Goal: Check status: Check status

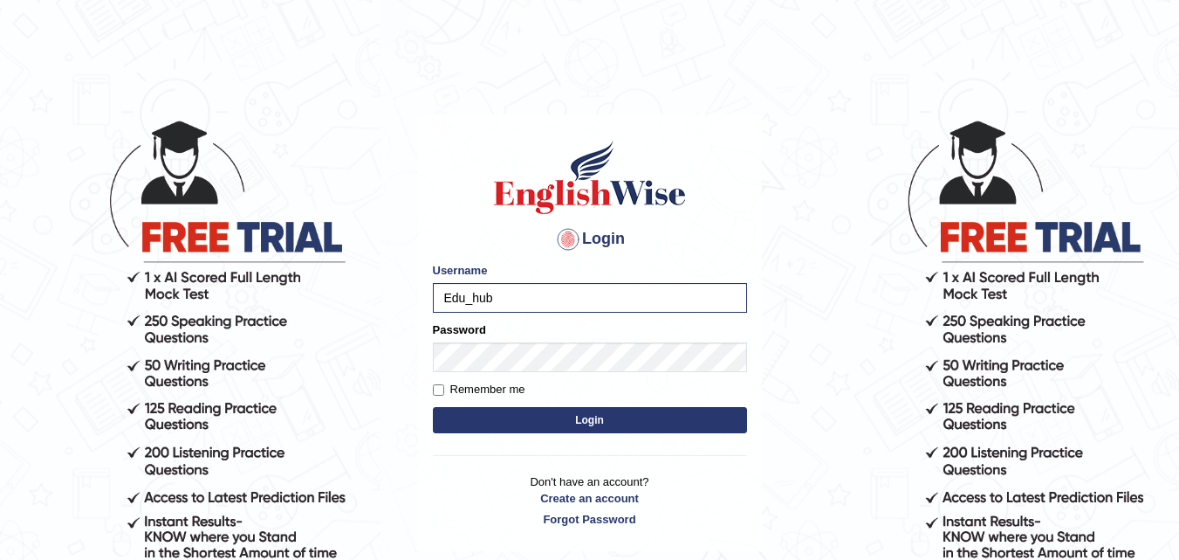
click at [433, 407] on button "Login" at bounding box center [590, 420] width 314 height 26
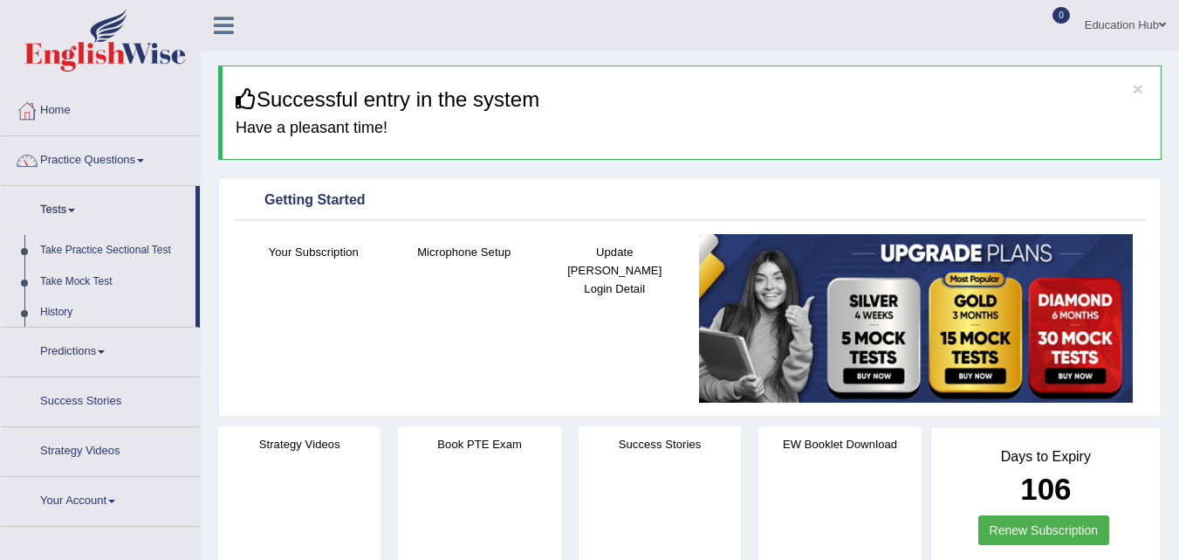
click at [64, 213] on link "Tests" at bounding box center [98, 208] width 195 height 44
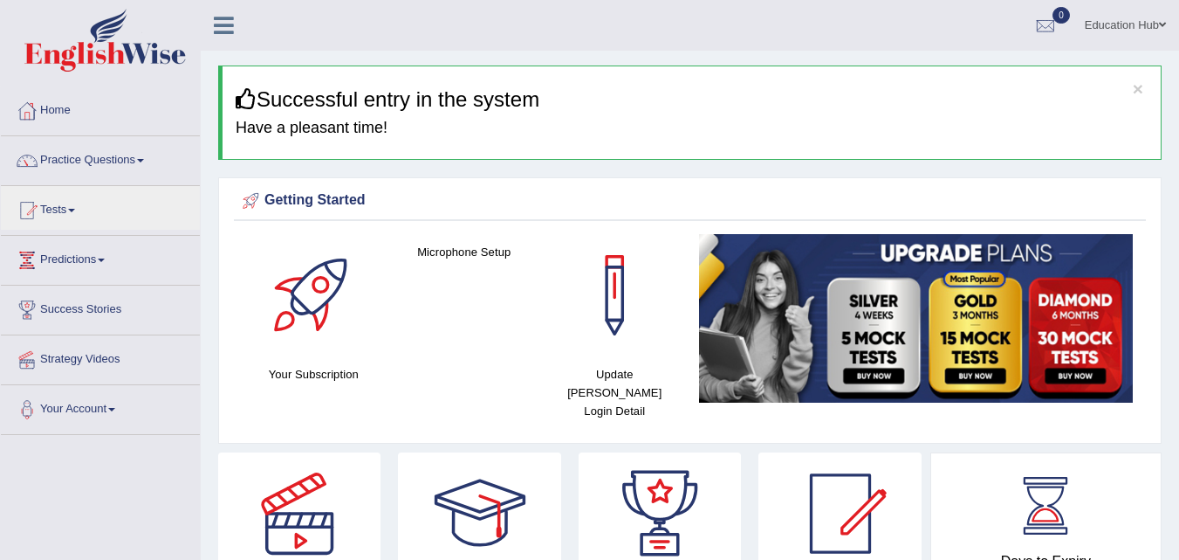
click at [64, 213] on link "Tests" at bounding box center [100, 208] width 199 height 44
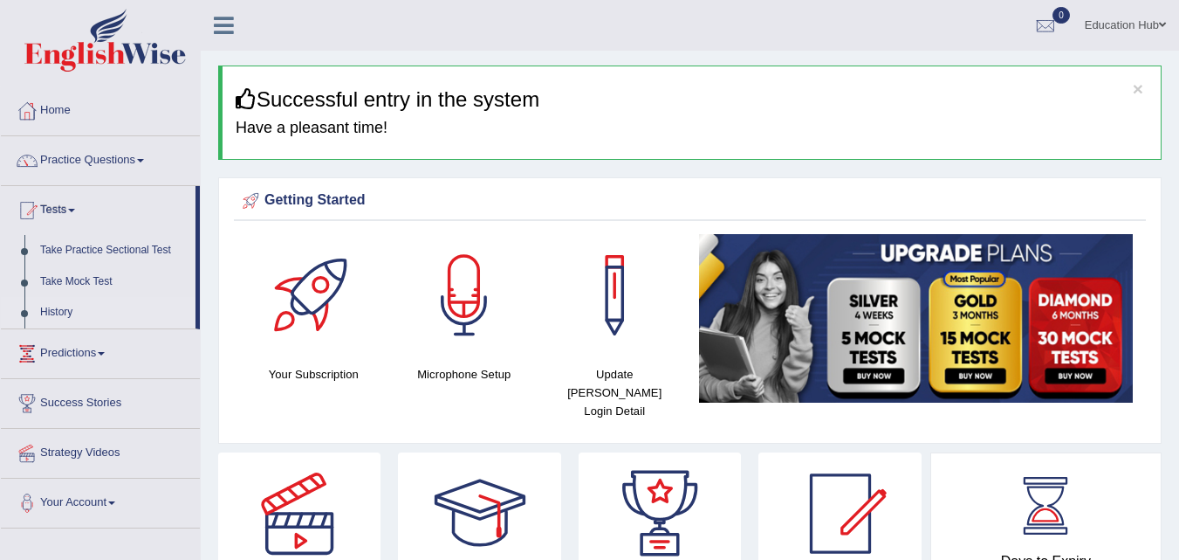
click at [52, 304] on link "History" at bounding box center [113, 312] width 163 height 31
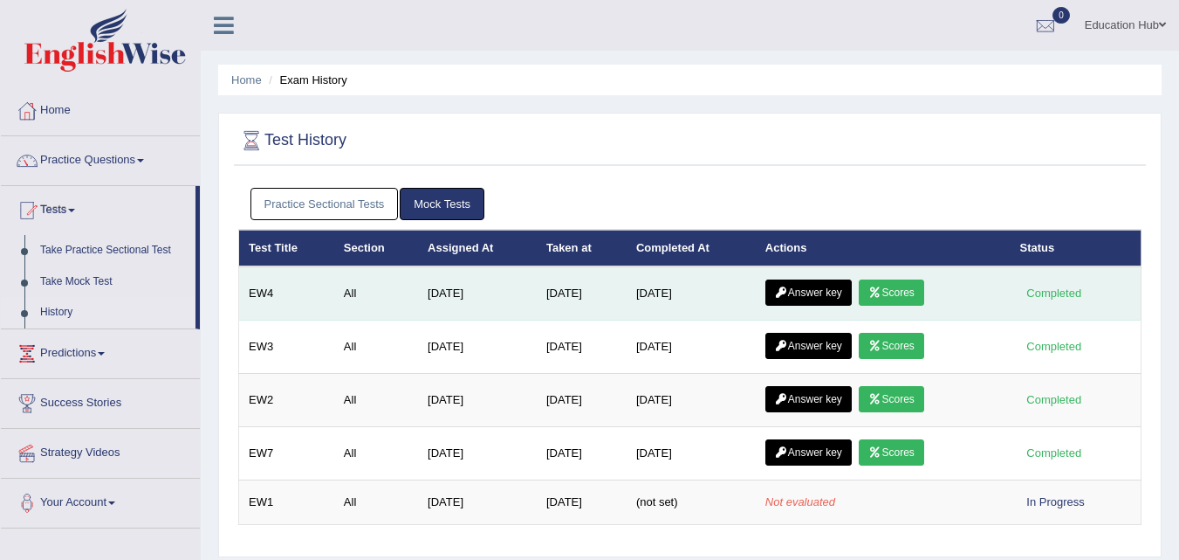
click at [882, 294] on icon at bounding box center [875, 292] width 13 height 10
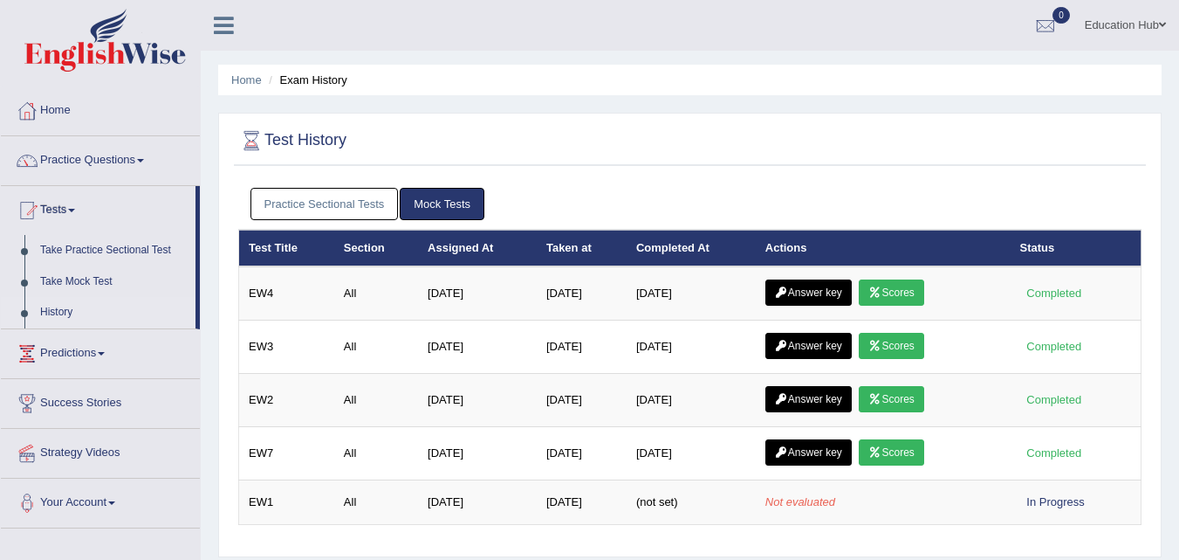
click at [367, 205] on link "Practice Sectional Tests" at bounding box center [325, 204] width 148 height 32
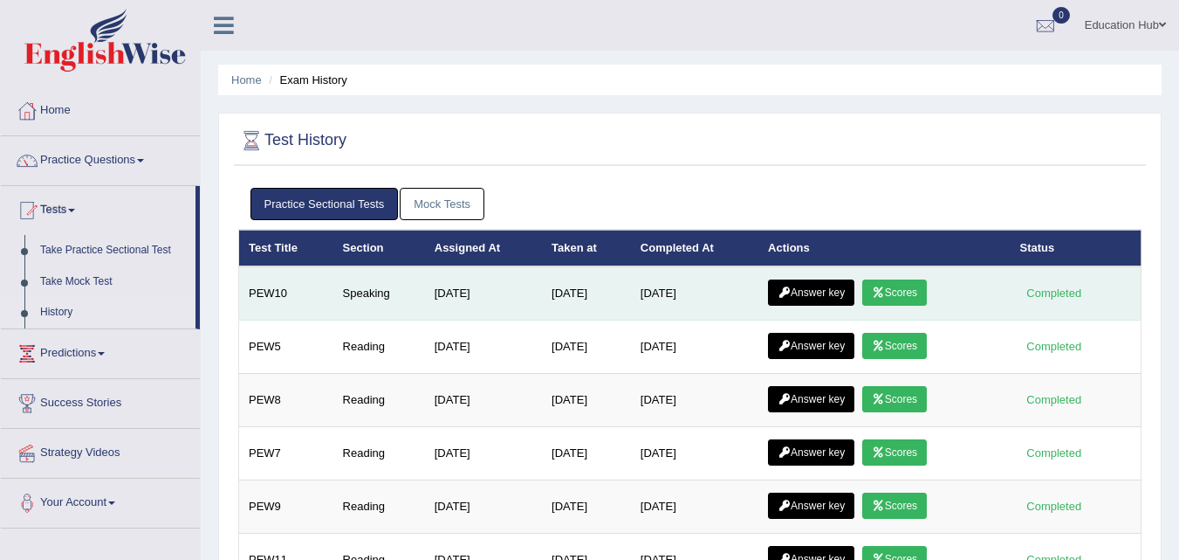
click at [901, 294] on link "Scores" at bounding box center [894, 292] width 65 height 26
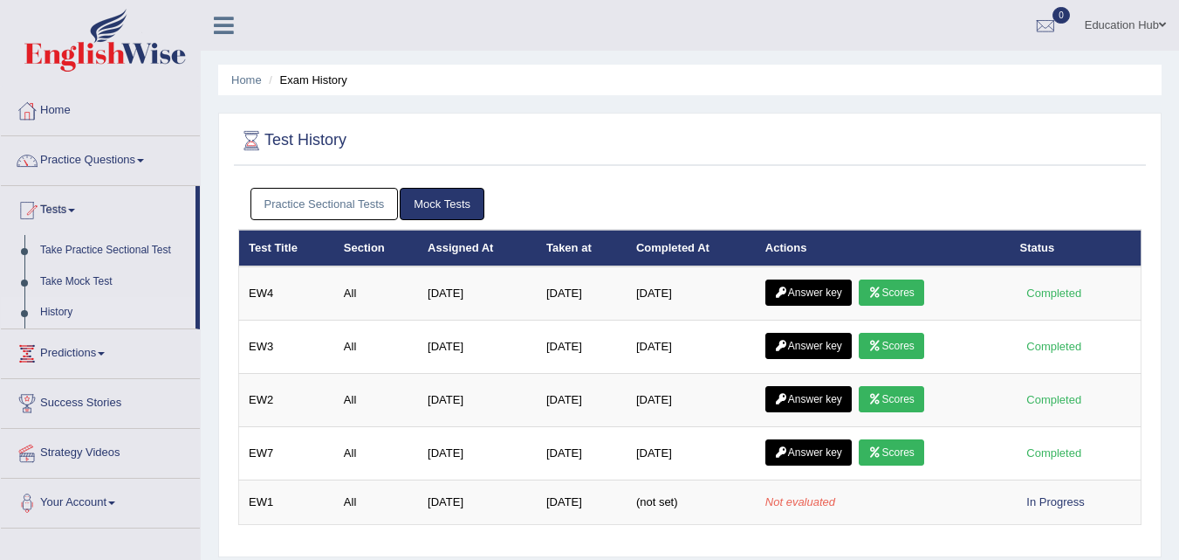
click at [337, 195] on link "Practice Sectional Tests" at bounding box center [325, 204] width 148 height 32
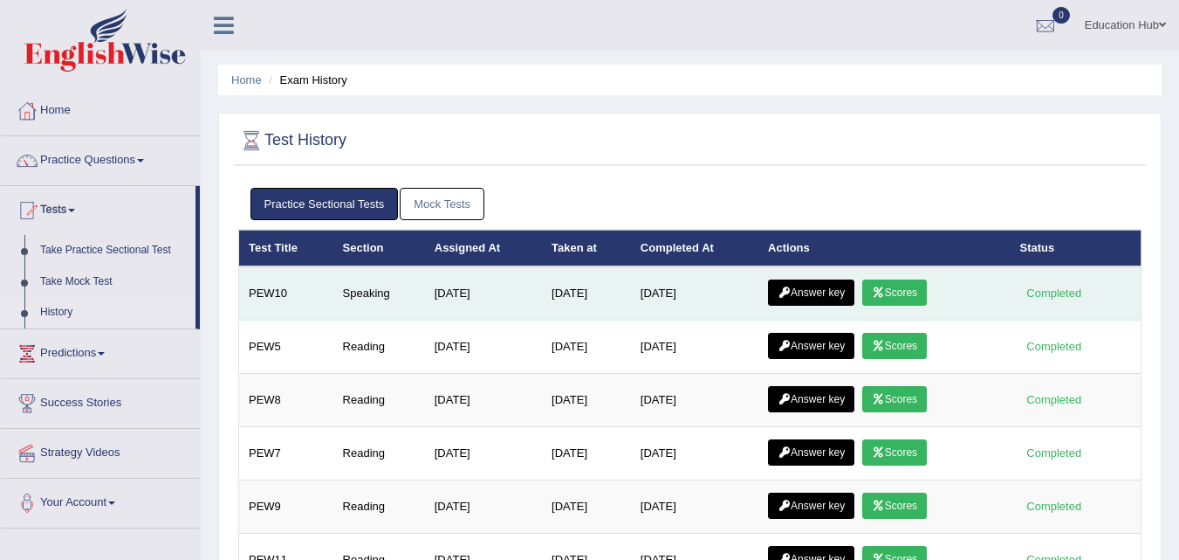
click at [904, 290] on link "Scores" at bounding box center [894, 292] width 65 height 26
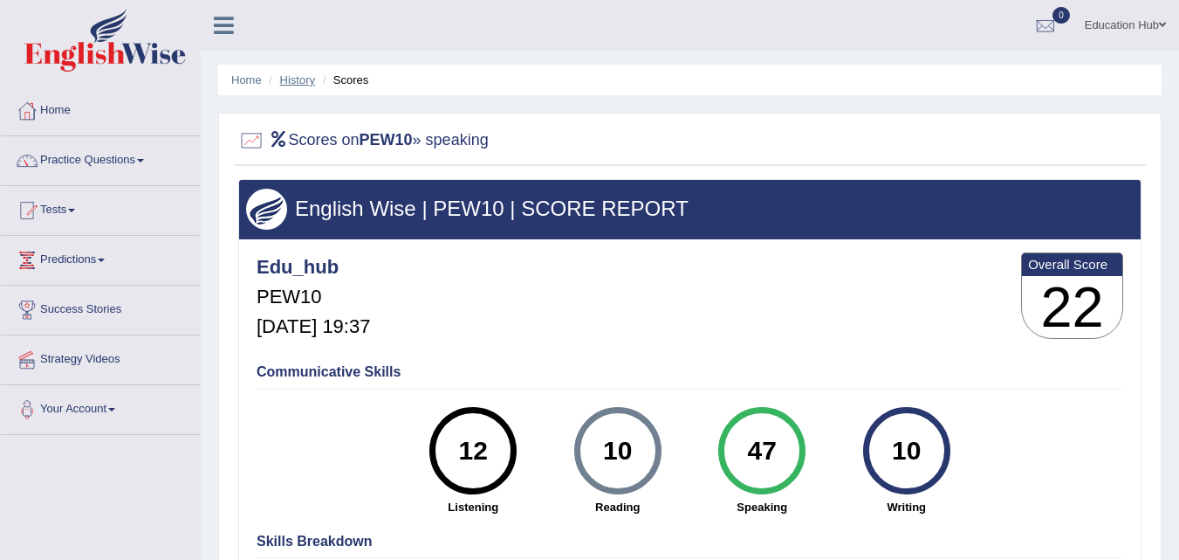
click at [280, 79] on link "History" at bounding box center [297, 79] width 35 height 13
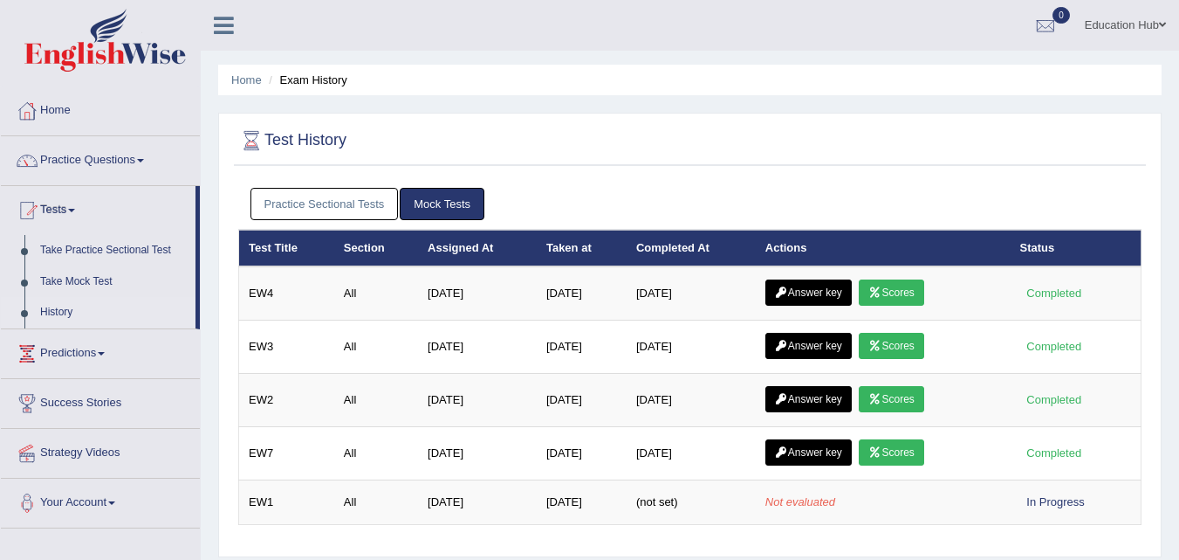
click at [342, 184] on div "Practice Sectional Tests Mock Tests" at bounding box center [690, 204] width 904 height 51
click at [335, 200] on link "Practice Sectional Tests" at bounding box center [325, 204] width 148 height 32
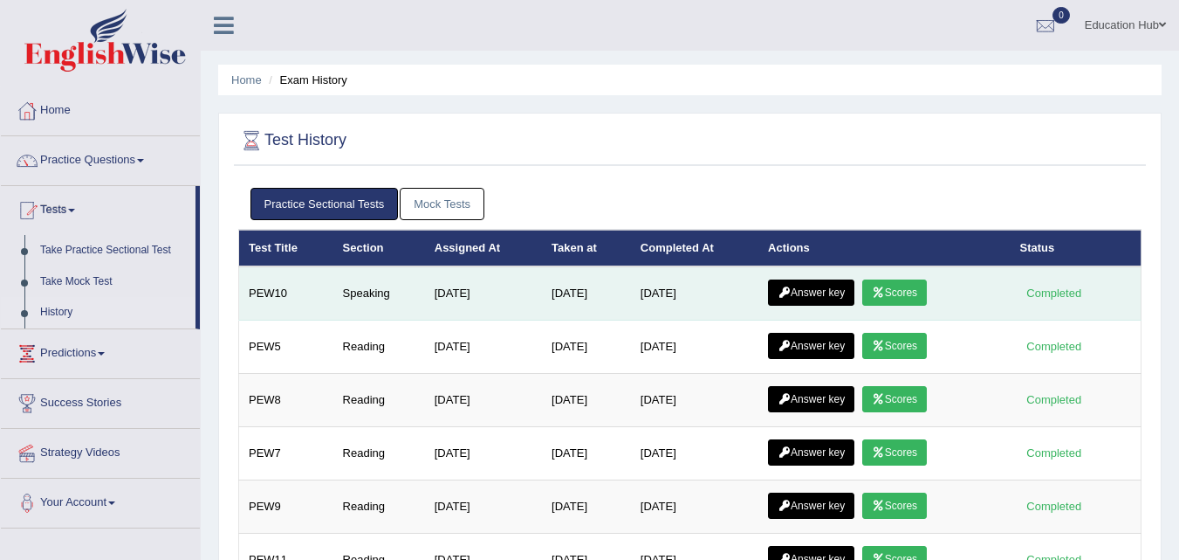
click at [807, 294] on link "Answer key" at bounding box center [811, 292] width 86 height 26
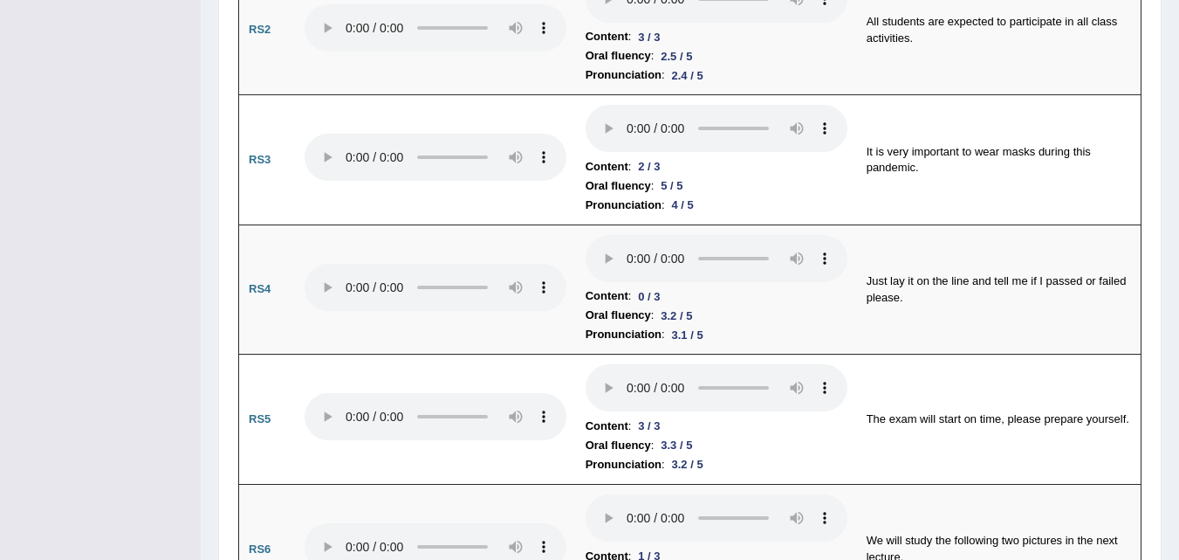
scroll to position [1362, 0]
